Goal: Transaction & Acquisition: Purchase product/service

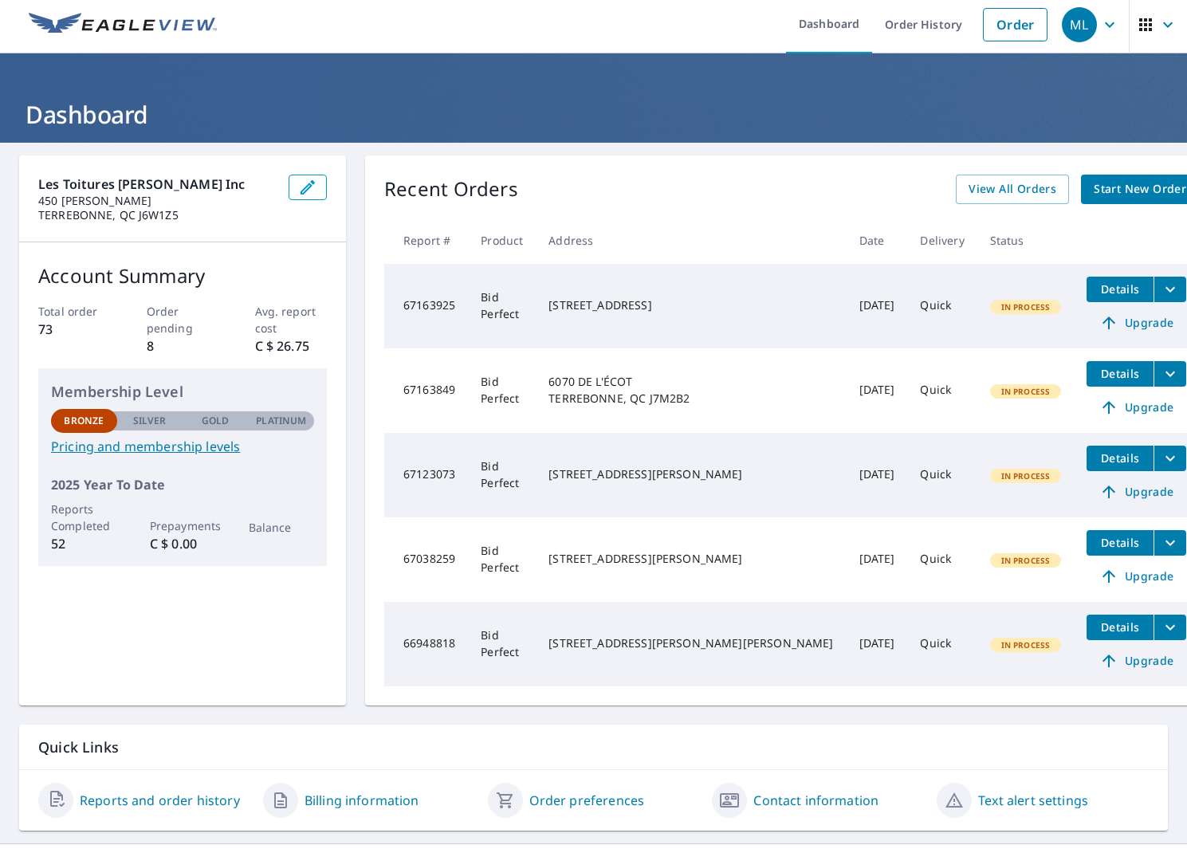
scroll to position [8, 0]
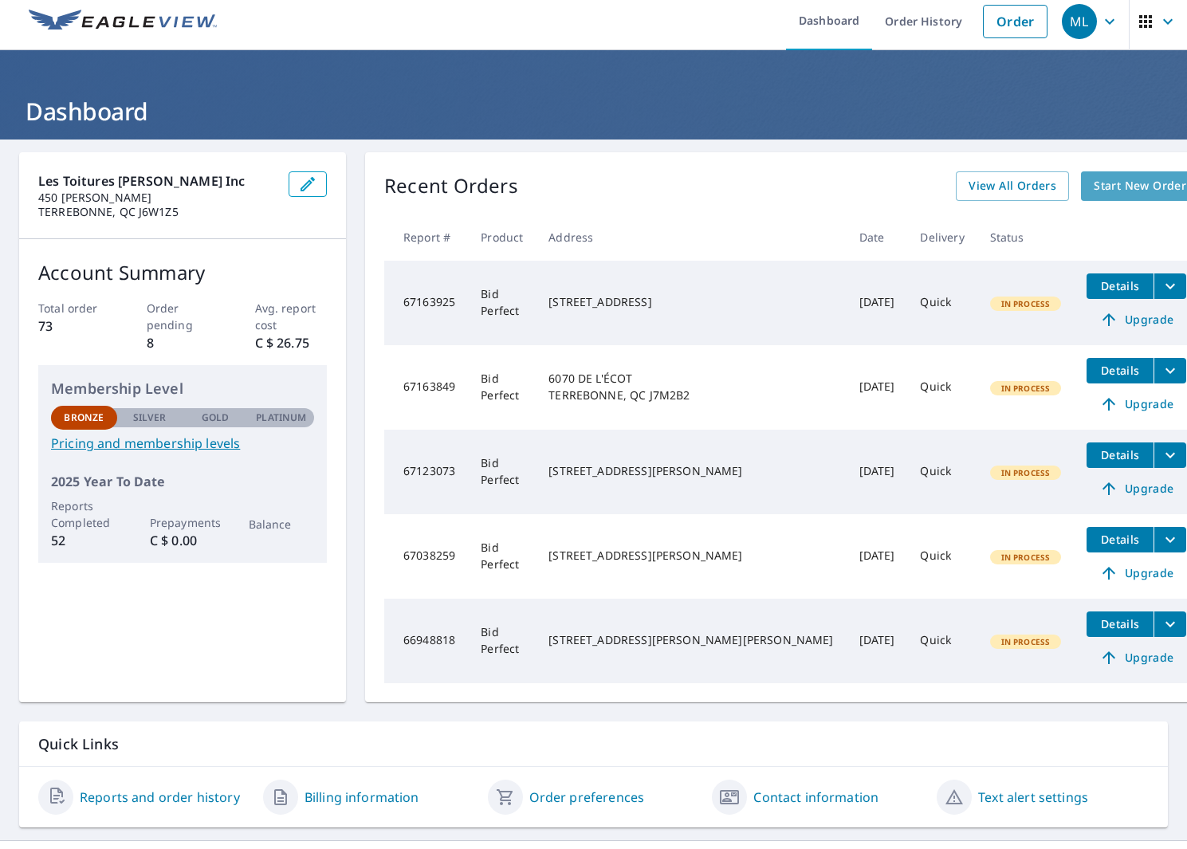
click at [1119, 187] on span "Start New Order" at bounding box center [1139, 186] width 92 height 20
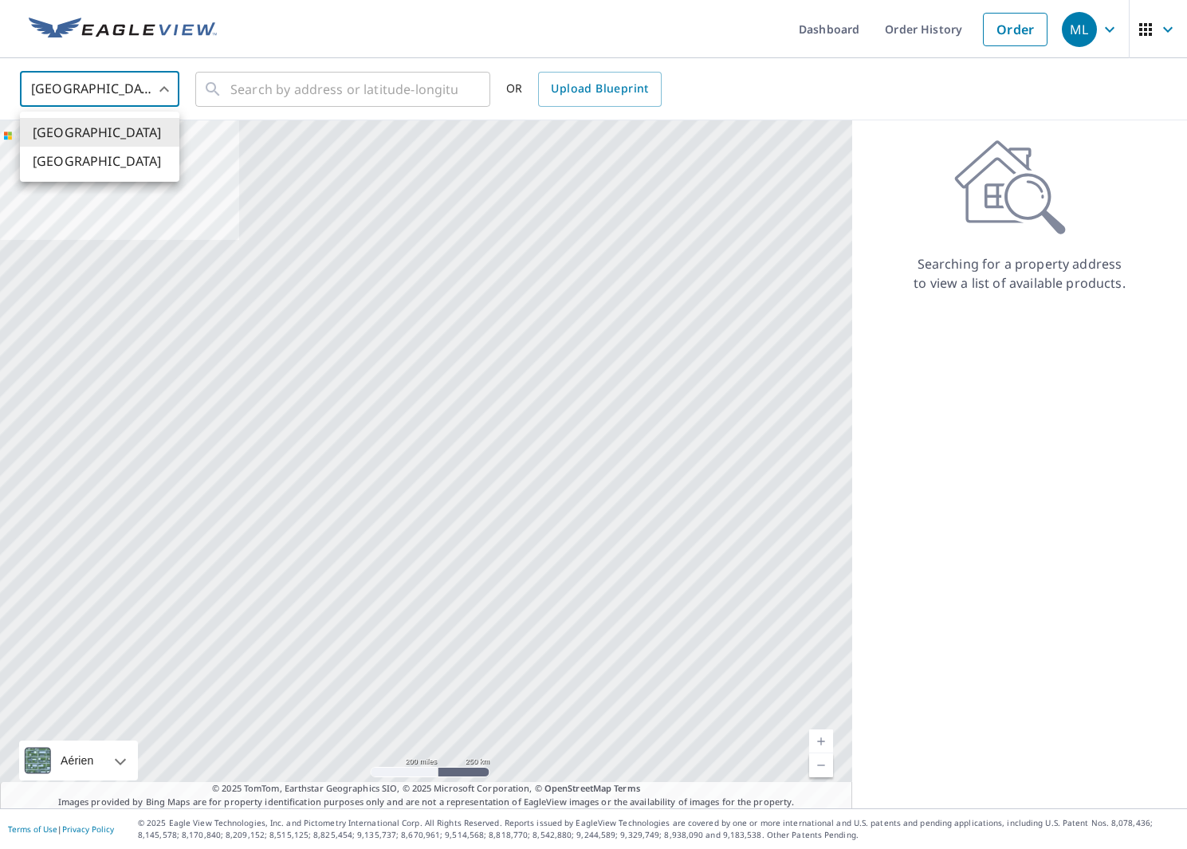
scroll to position [0, 1]
click at [108, 88] on body "ML ML Dashboard Order History Order ML [GEOGRAPHIC_DATA] US ​ ​ OR Upload Bluep…" at bounding box center [593, 424] width 1187 height 849
click at [65, 162] on li "[GEOGRAPHIC_DATA]" at bounding box center [99, 161] width 159 height 29
type input "CA"
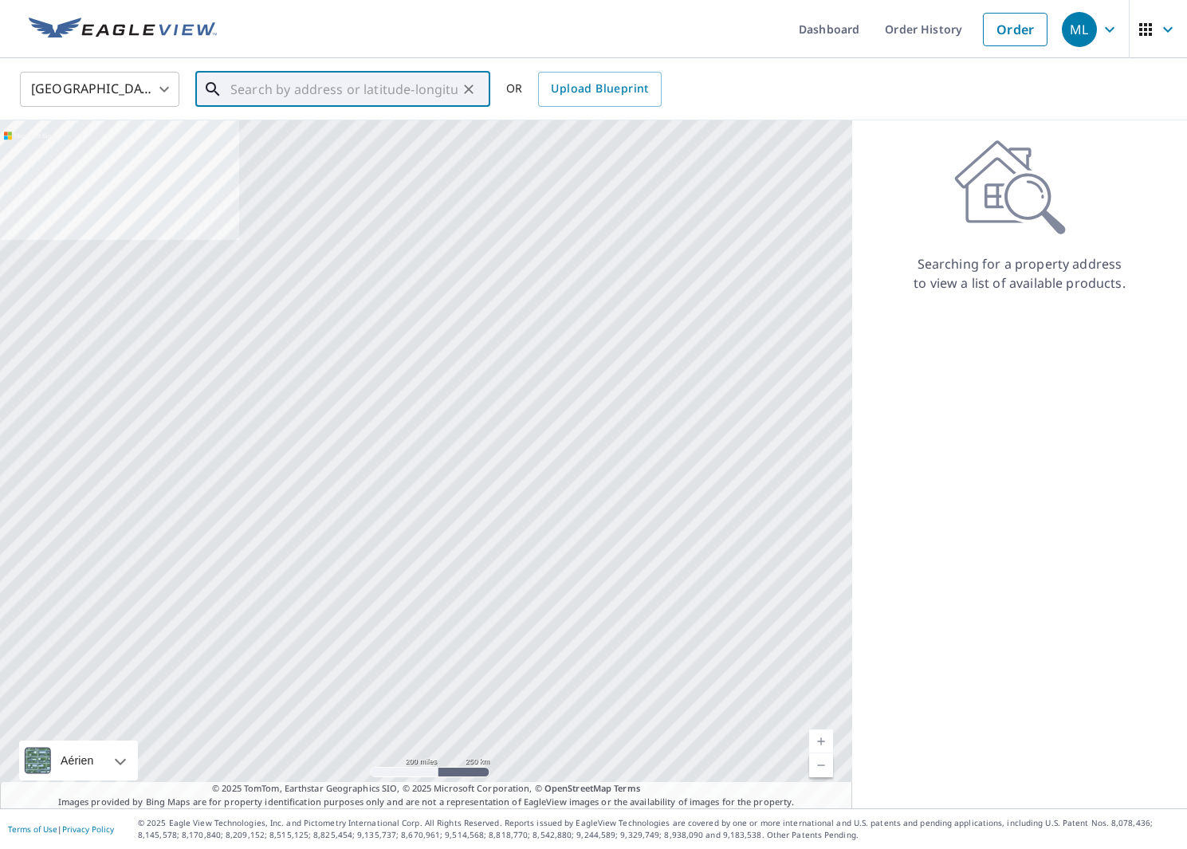
click at [315, 92] on input "text" at bounding box center [343, 89] width 227 height 45
paste input "[STREET_ADDRESS][PERSON_NAME]"
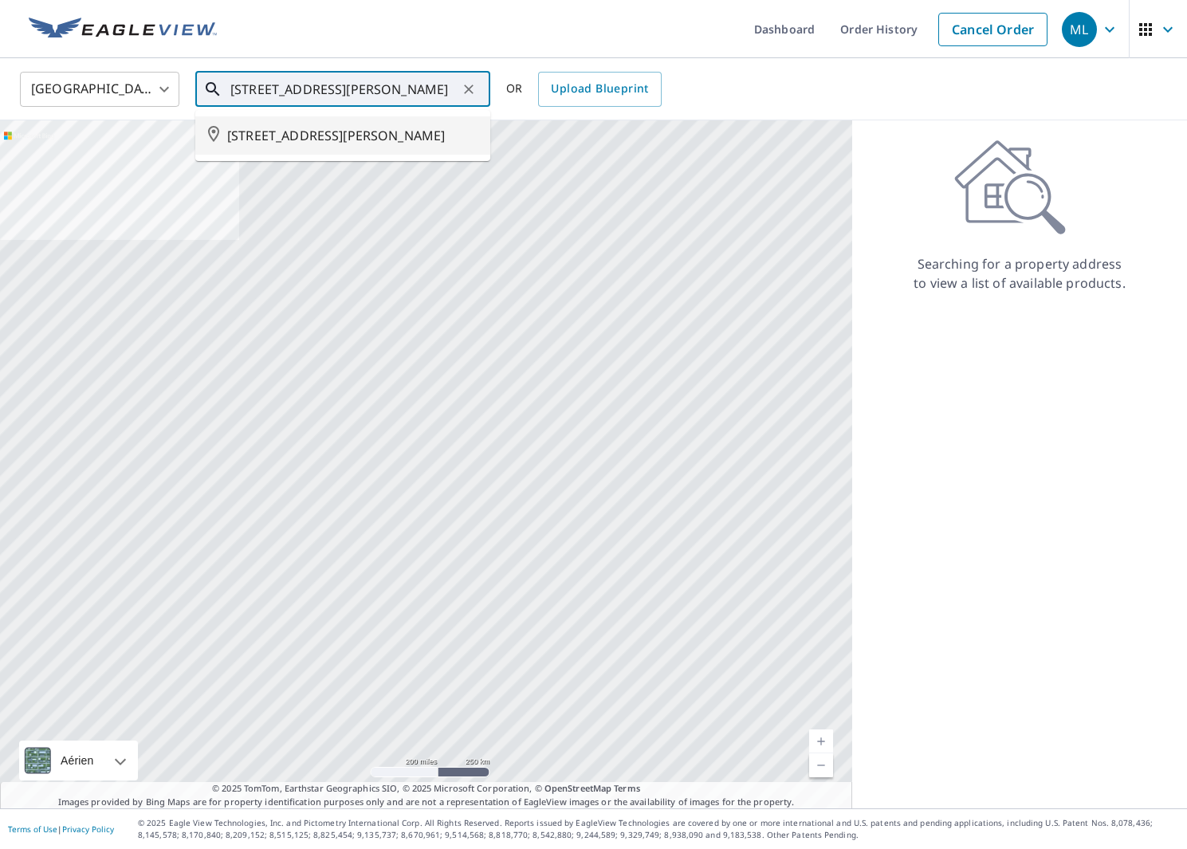
click at [429, 133] on span "[STREET_ADDRESS][PERSON_NAME]" at bounding box center [352, 135] width 250 height 19
type input "[STREET_ADDRESS][PERSON_NAME]"
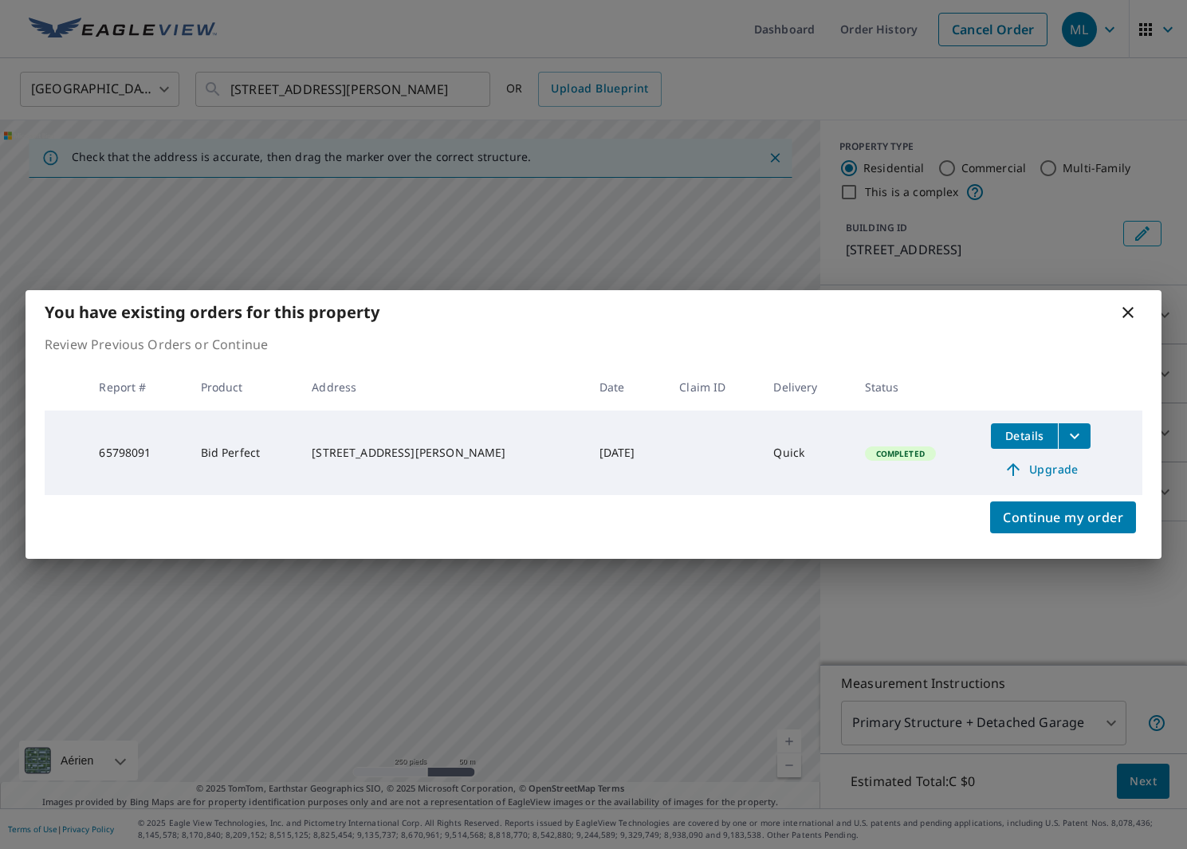
click at [1031, 471] on span "Upgrade" at bounding box center [1040, 469] width 80 height 19
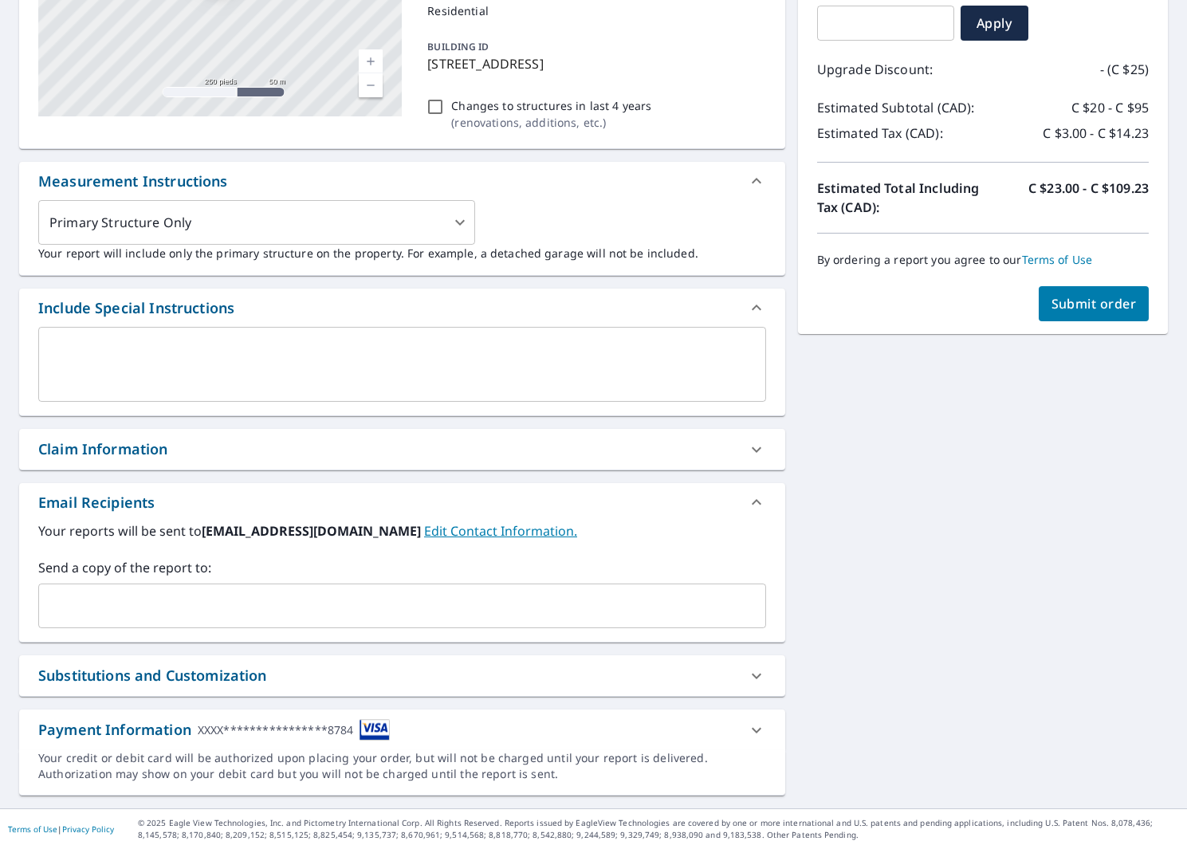
scroll to position [296, 0]
click at [1084, 309] on span "Submit order" at bounding box center [1093, 304] width 85 height 18
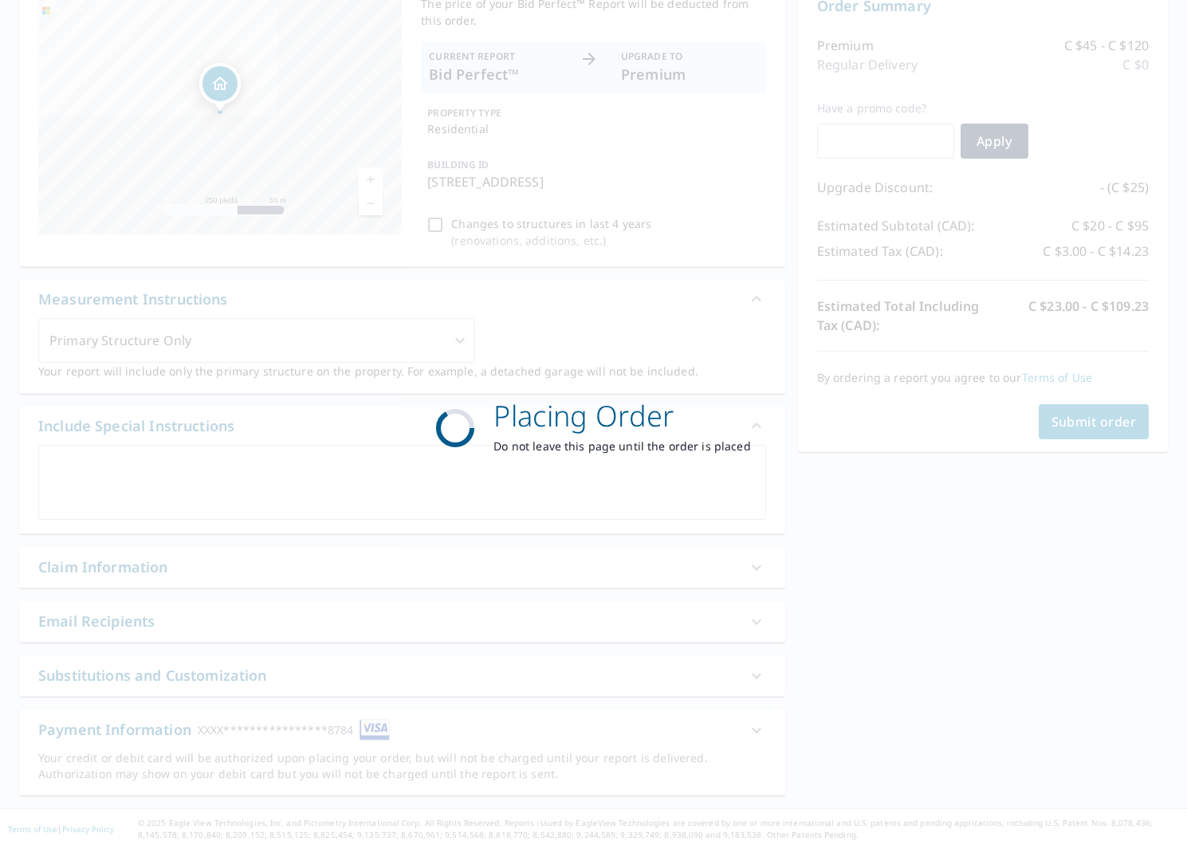
scroll to position [0, 0]
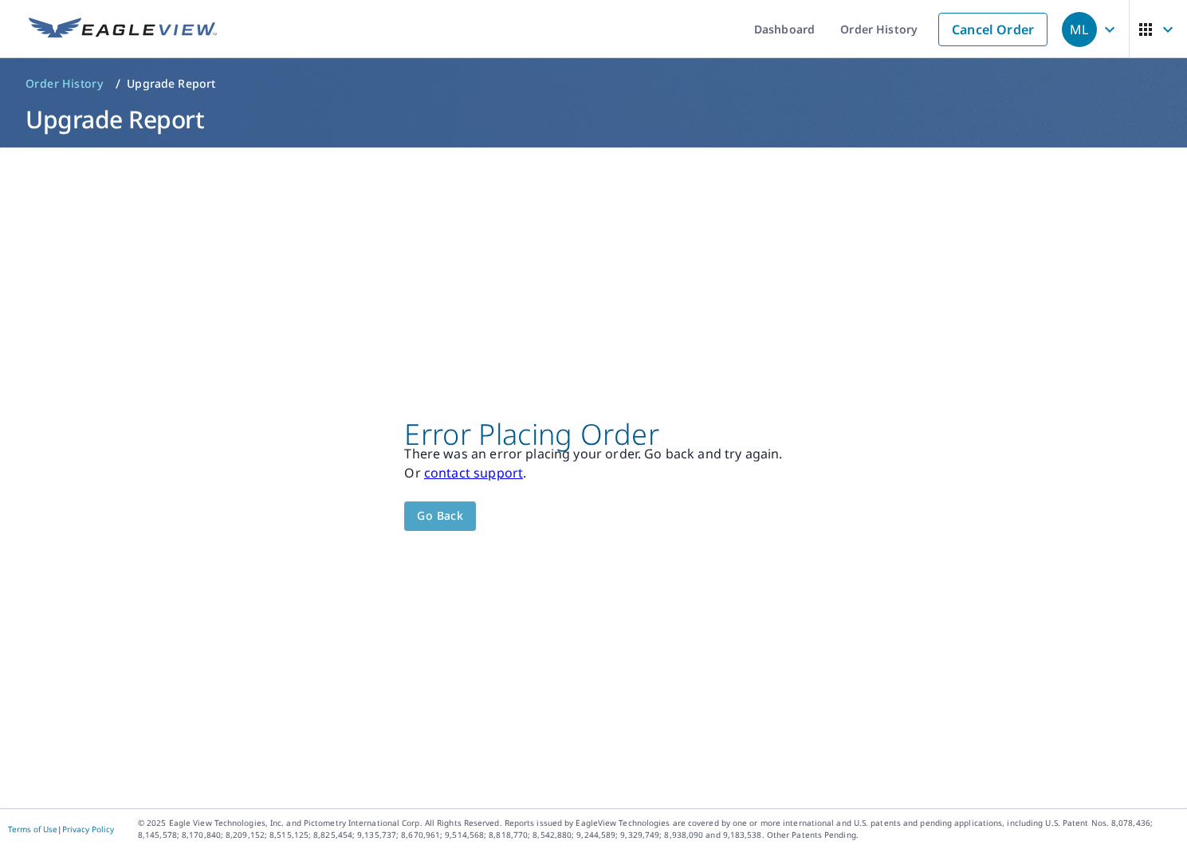
click at [453, 520] on span "Go back" at bounding box center [440, 516] width 46 height 20
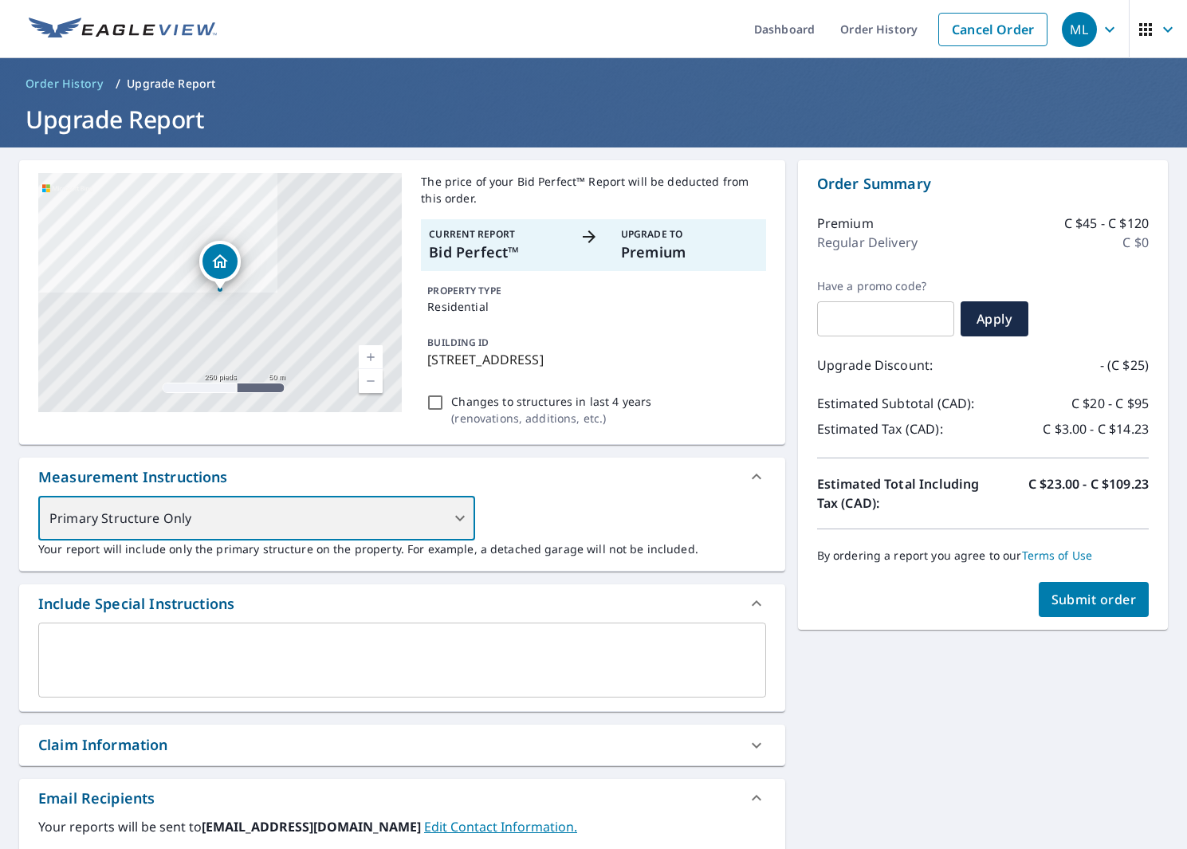
click at [455, 516] on div "Primary Structure Only" at bounding box center [256, 518] width 437 height 45
click at [461, 517] on div "Primary Structure Only" at bounding box center [256, 518] width 437 height 45
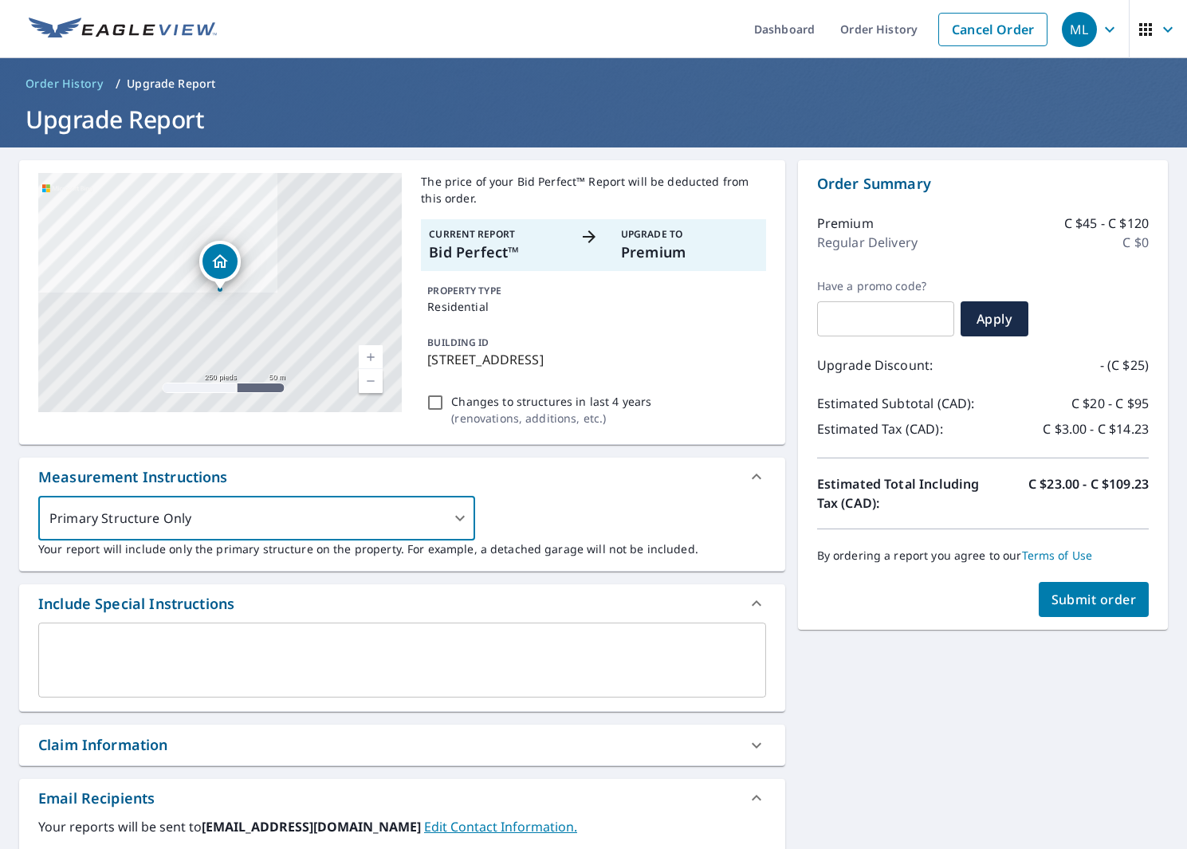
click at [697, 650] on textarea at bounding box center [401, 660] width 705 height 45
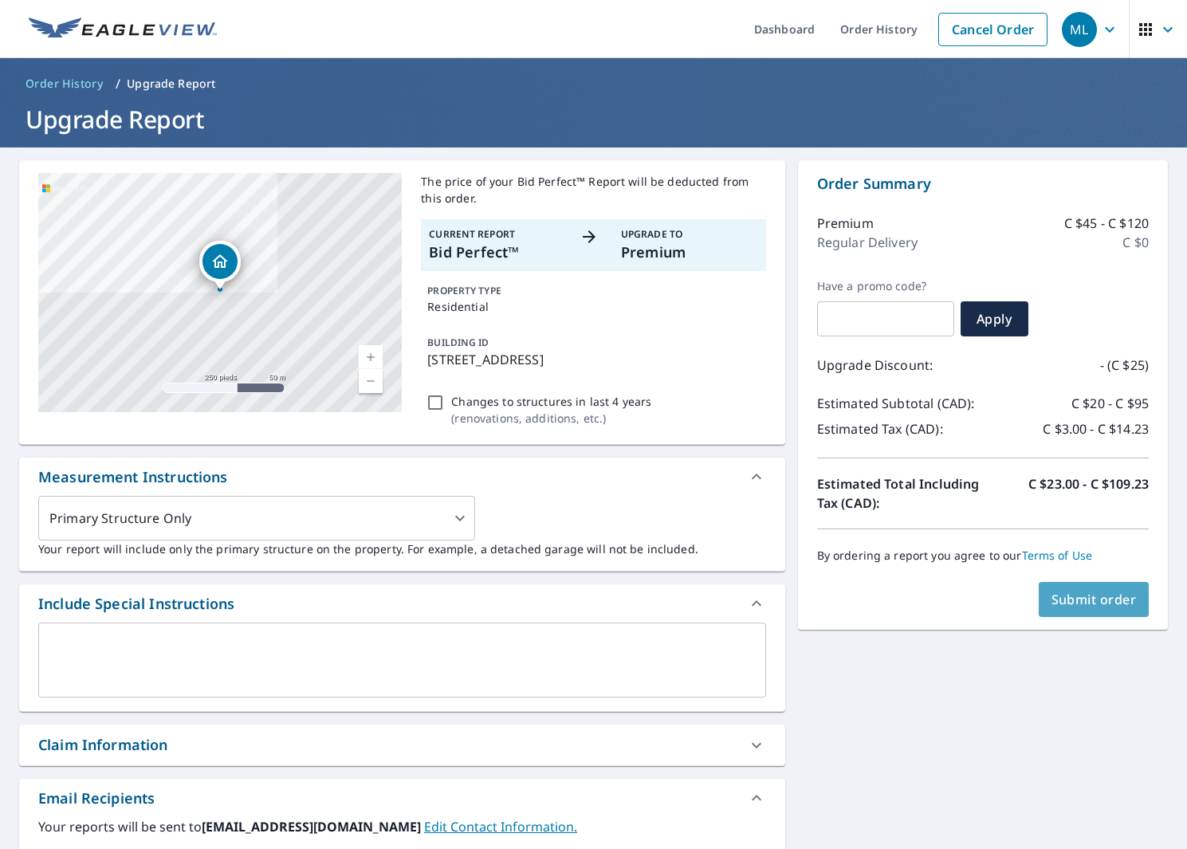
click at [1088, 593] on span "Submit order" at bounding box center [1093, 600] width 85 height 18
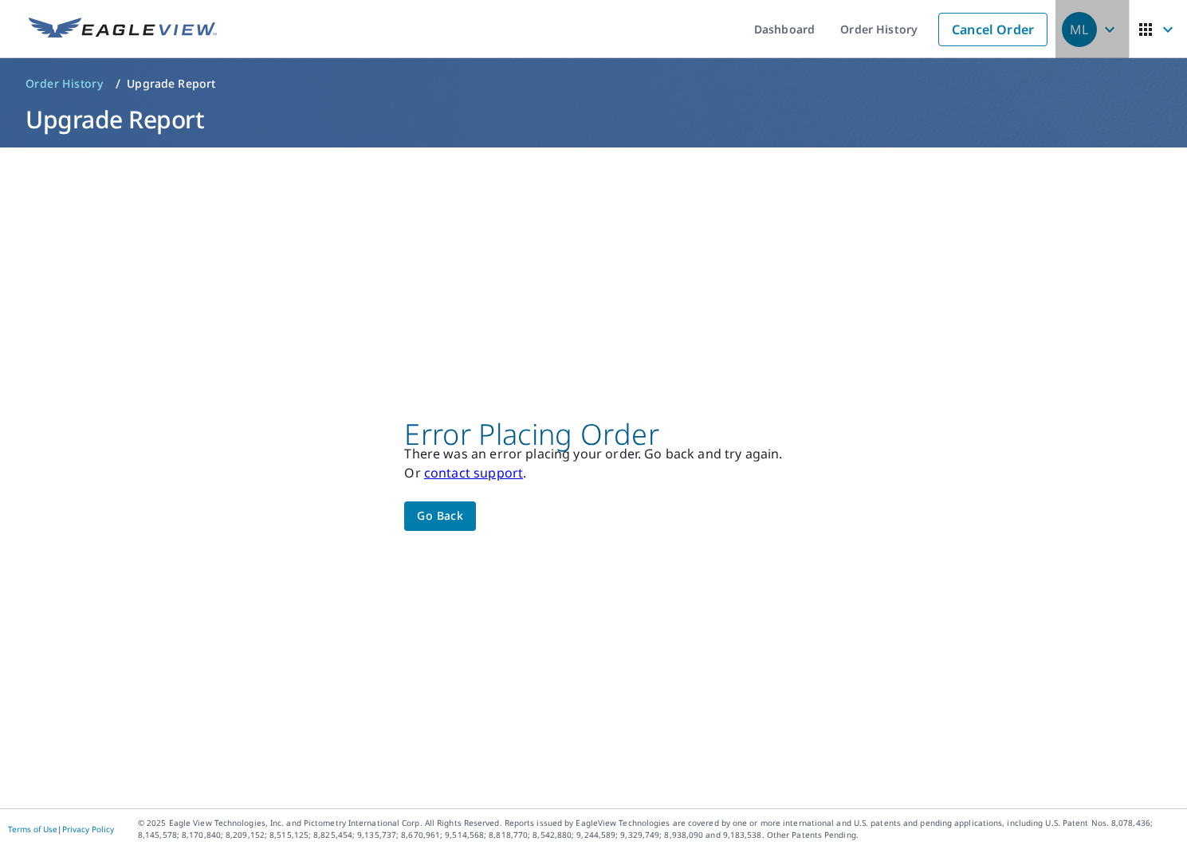
click at [1114, 28] on icon "button" at bounding box center [1109, 29] width 19 height 19
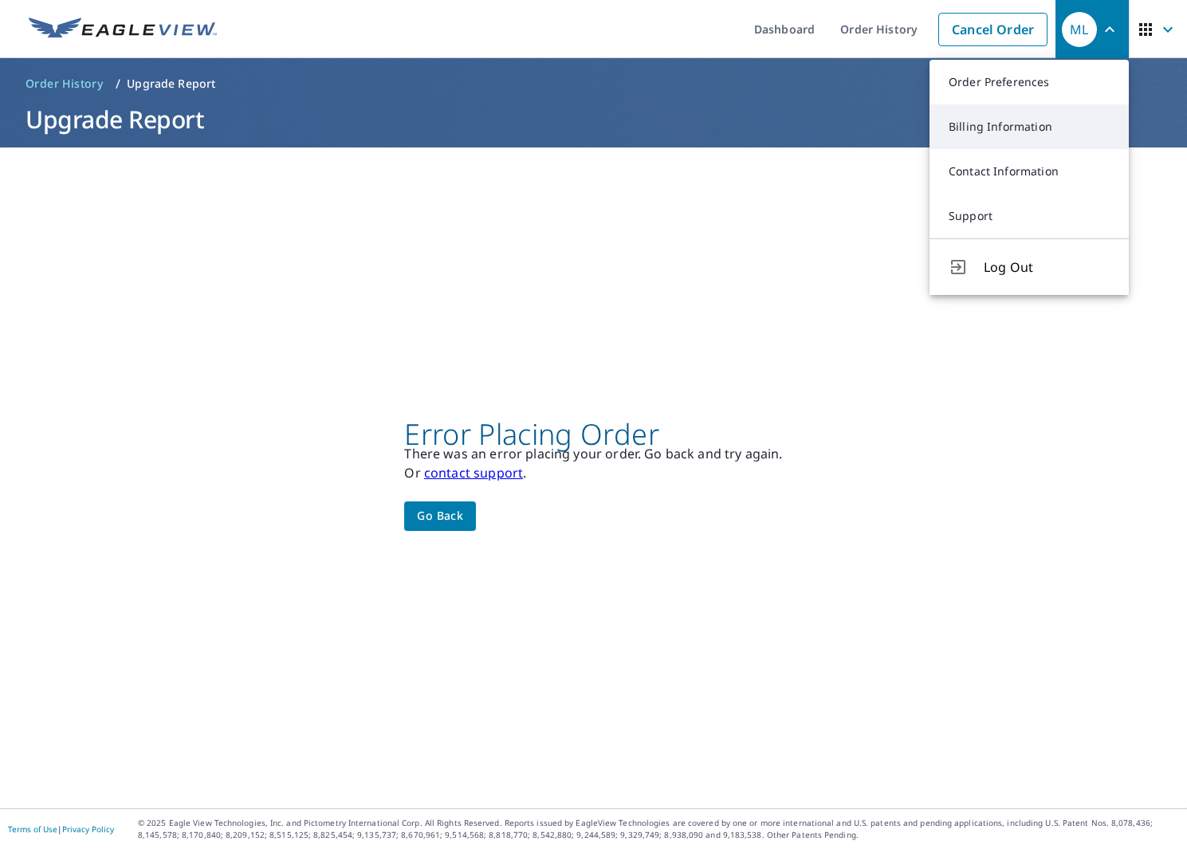
click at [1016, 132] on link "Billing Information" at bounding box center [1028, 126] width 199 height 45
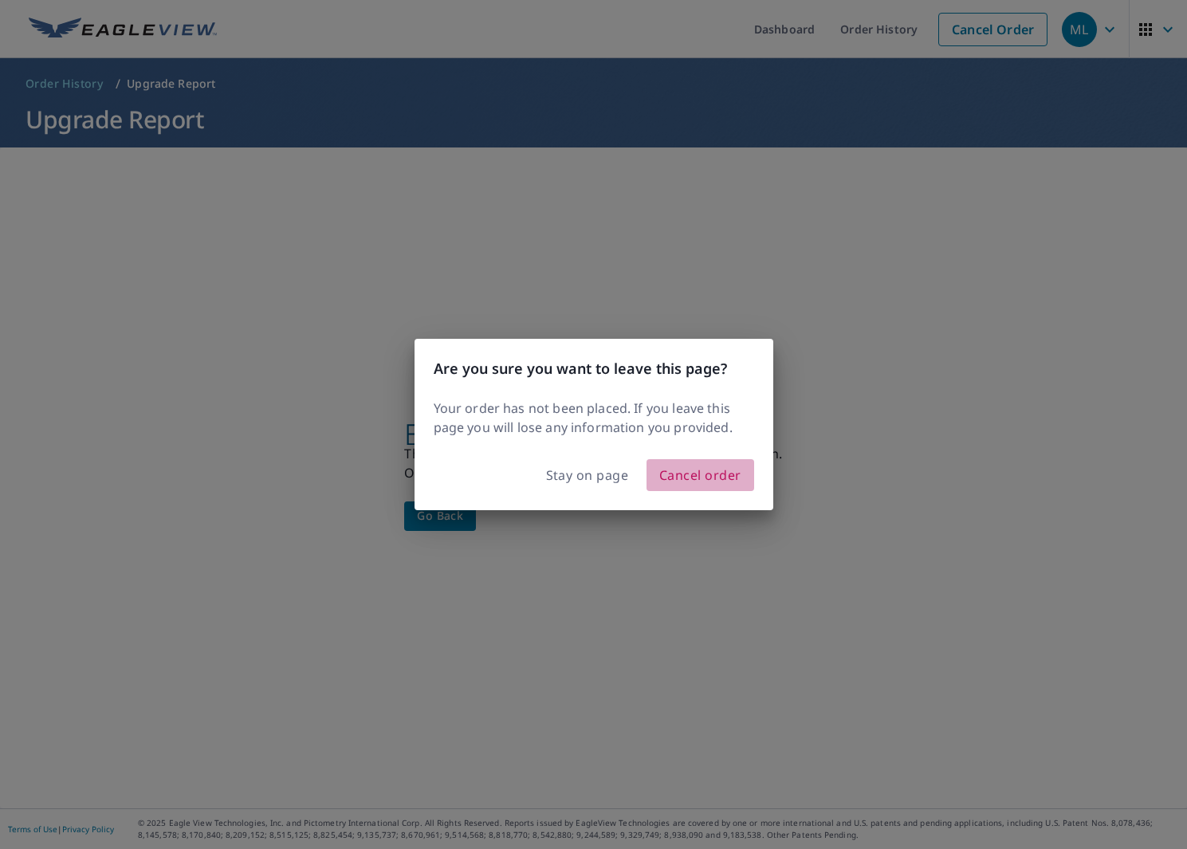
click at [710, 478] on span "Cancel order" at bounding box center [700, 475] width 82 height 22
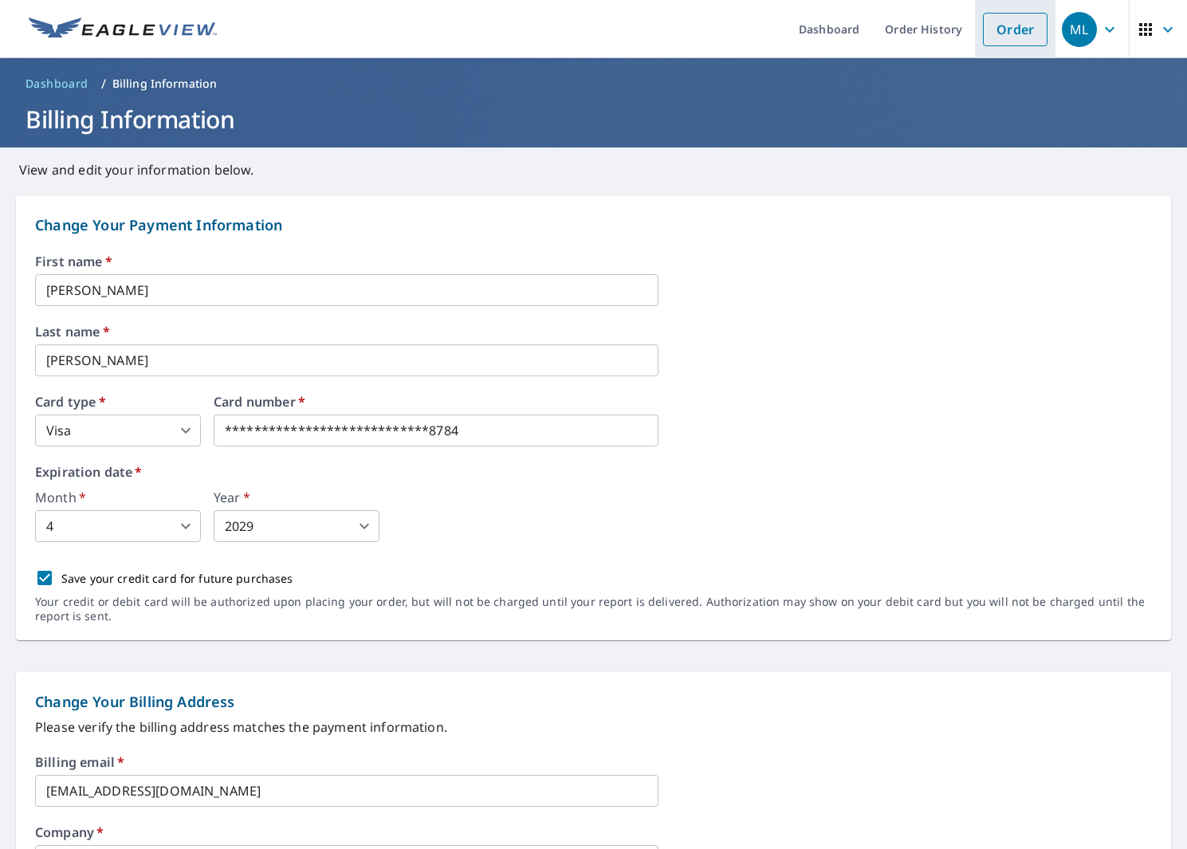
click at [1014, 24] on link "Order" at bounding box center [1015, 29] width 65 height 33
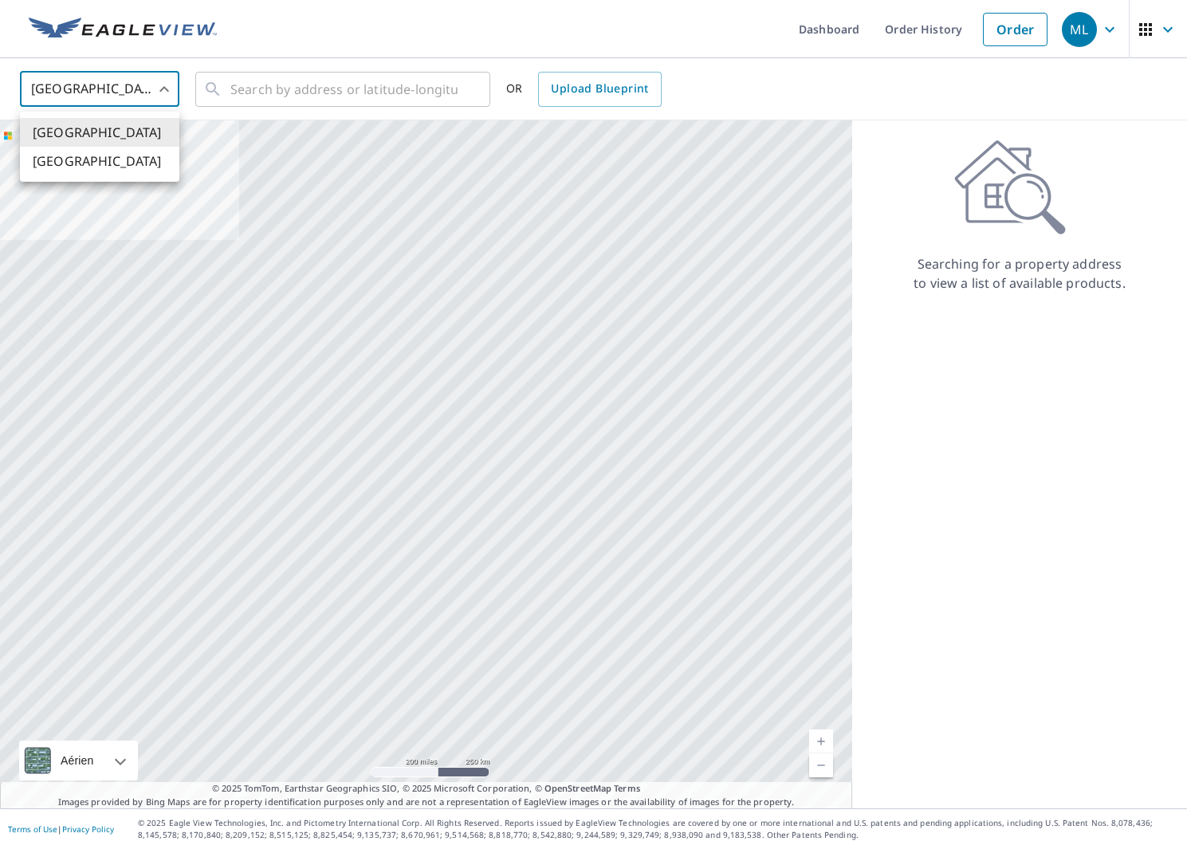
click at [92, 90] on body "ML ML Dashboard Order History Order ML [GEOGRAPHIC_DATA] US ​ ​ OR Upload Bluep…" at bounding box center [593, 424] width 1187 height 849
click at [56, 169] on li "[GEOGRAPHIC_DATA]" at bounding box center [99, 161] width 159 height 29
type input "CA"
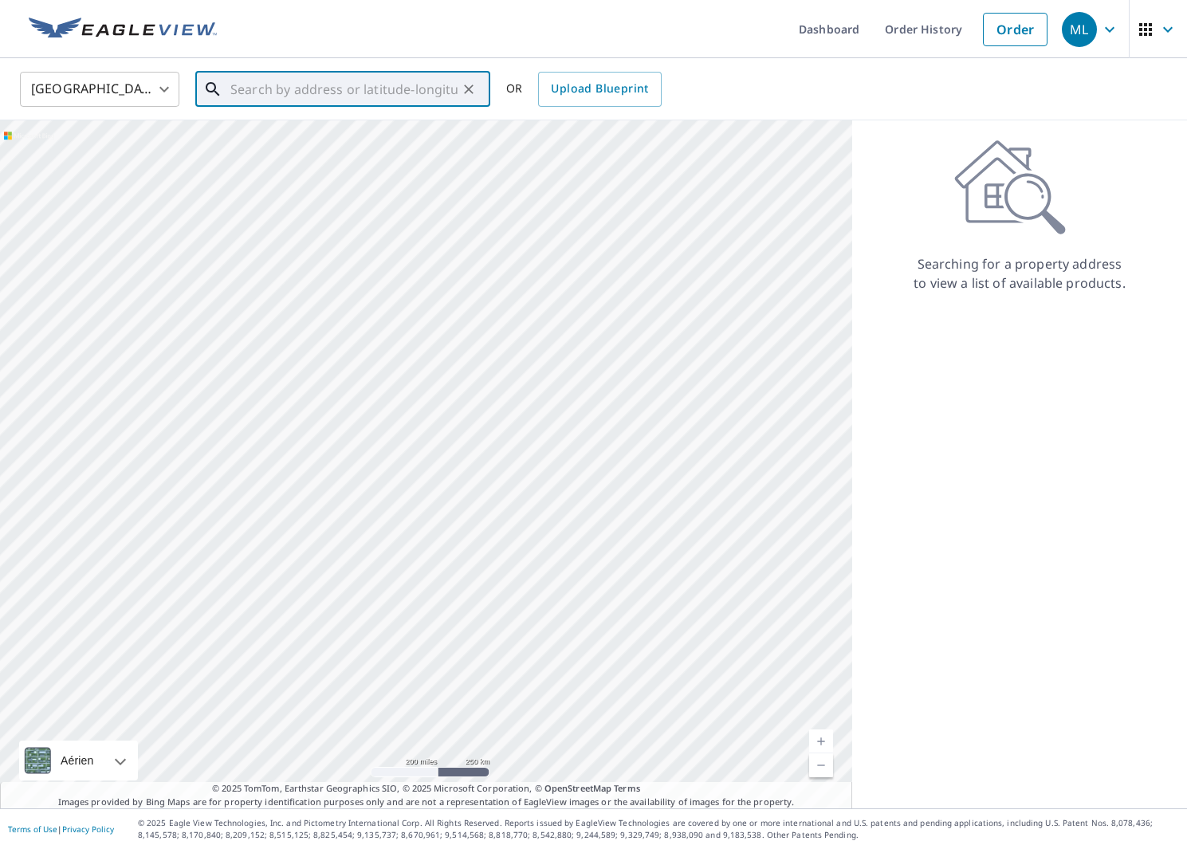
click at [351, 90] on input "text" at bounding box center [343, 89] width 227 height 45
paste input "[STREET_ADDRESS][PERSON_NAME]"
click at [320, 144] on span "[STREET_ADDRESS][PERSON_NAME]" at bounding box center [352, 135] width 250 height 19
type input "[STREET_ADDRESS][PERSON_NAME]"
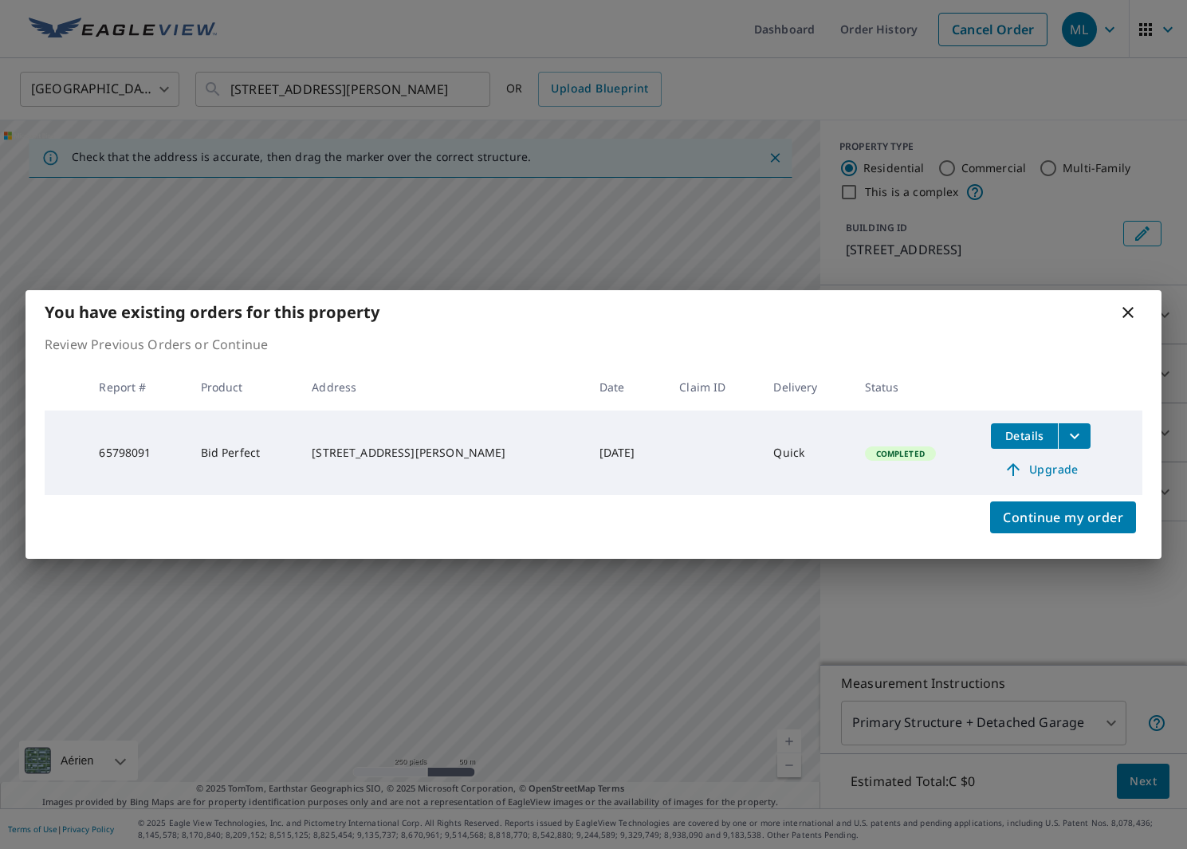
click at [1038, 465] on span "Upgrade" at bounding box center [1040, 469] width 80 height 19
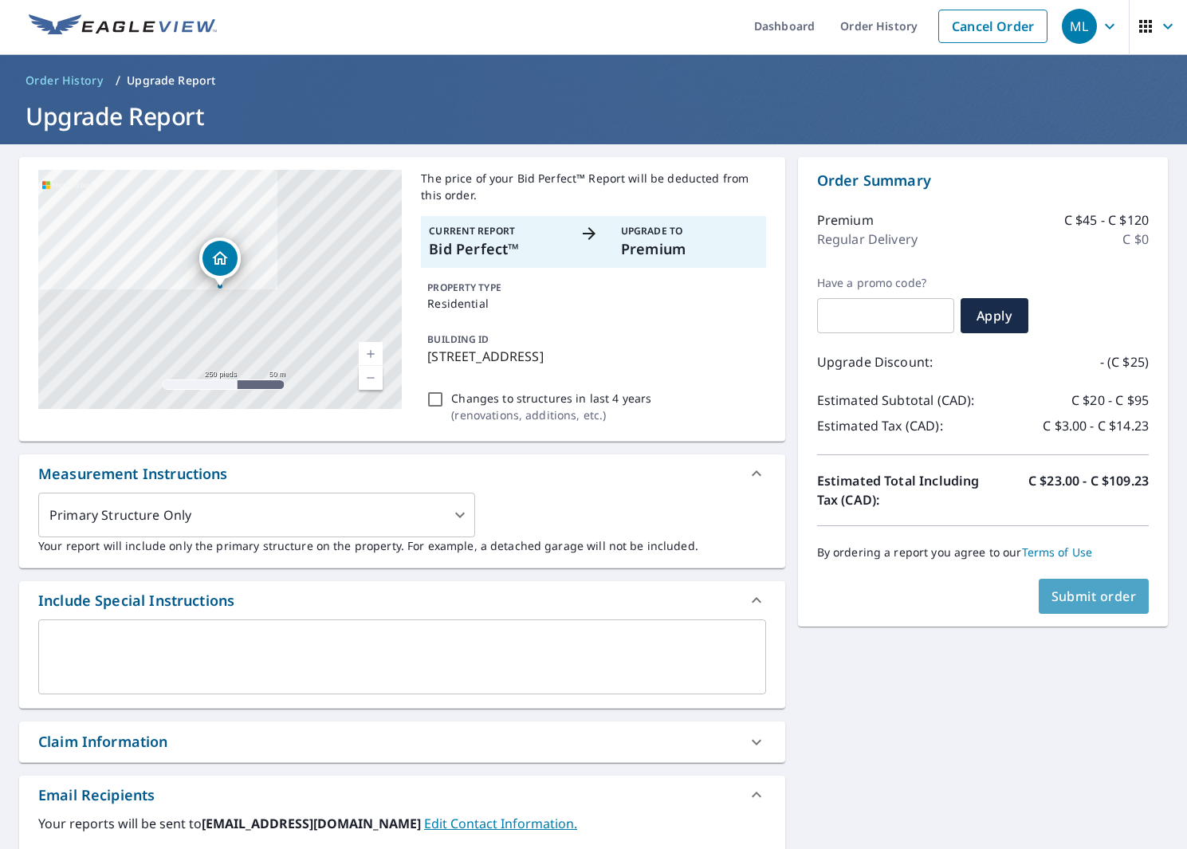
scroll to position [5, 0]
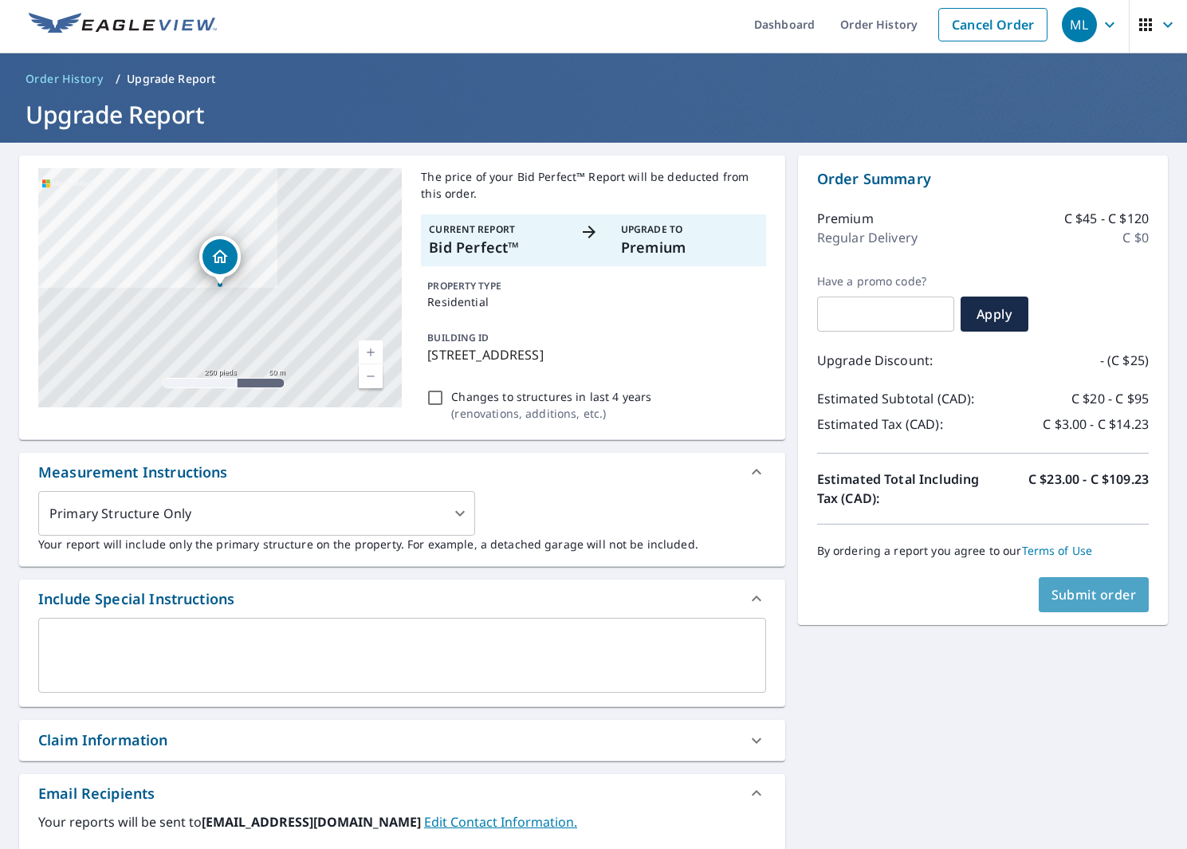
click at [1082, 600] on span "Submit order" at bounding box center [1093, 595] width 85 height 18
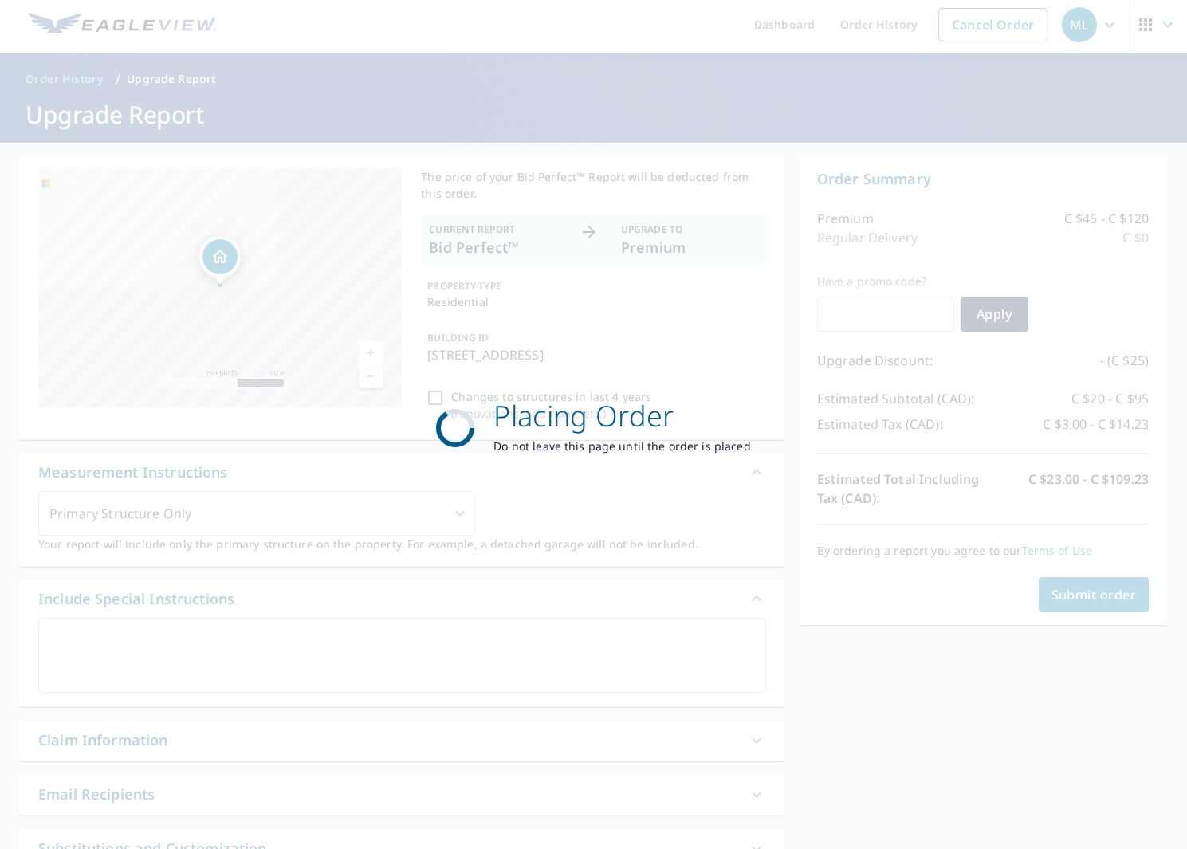
scroll to position [0, 0]
